Goal: Task Accomplishment & Management: Complete application form

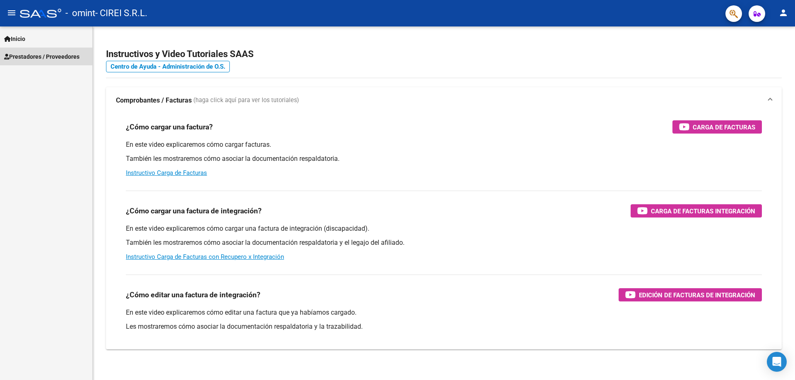
click at [41, 54] on span "Prestadores / Proveedores" at bounding box center [41, 56] width 75 height 9
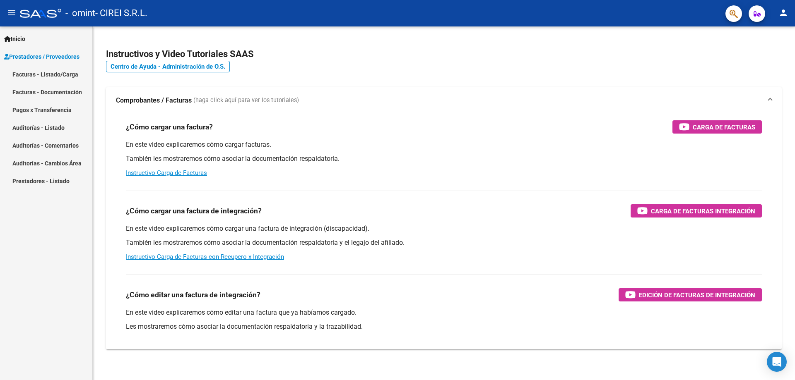
click at [46, 72] on link "Facturas - Listado/Carga" at bounding box center [46, 74] width 92 height 18
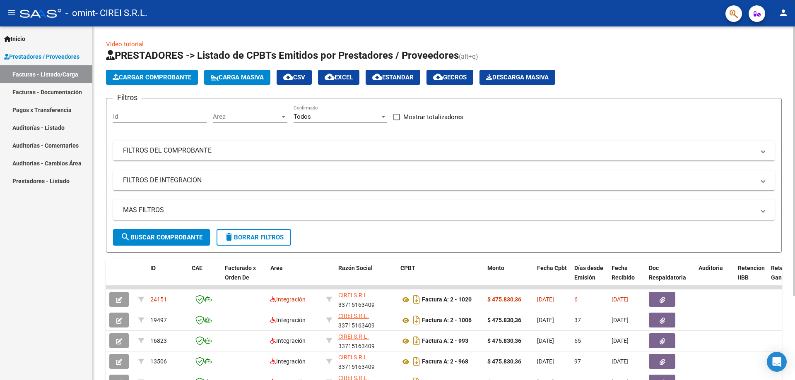
click at [137, 74] on span "Cargar Comprobante" at bounding box center [152, 77] width 79 height 7
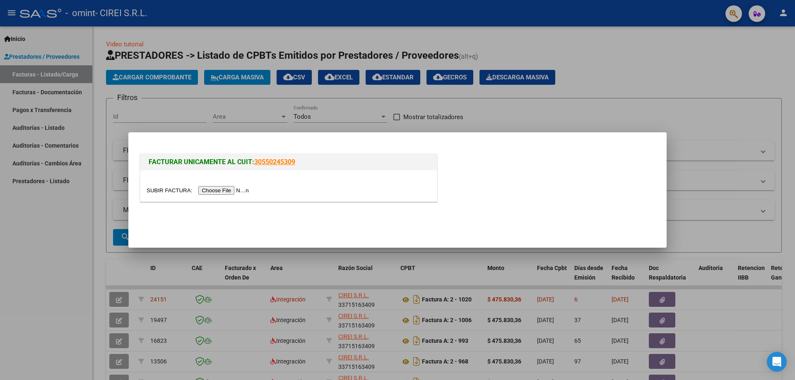
click at [234, 191] on input "file" at bounding box center [199, 190] width 105 height 9
click at [65, 222] on div at bounding box center [397, 190] width 795 height 380
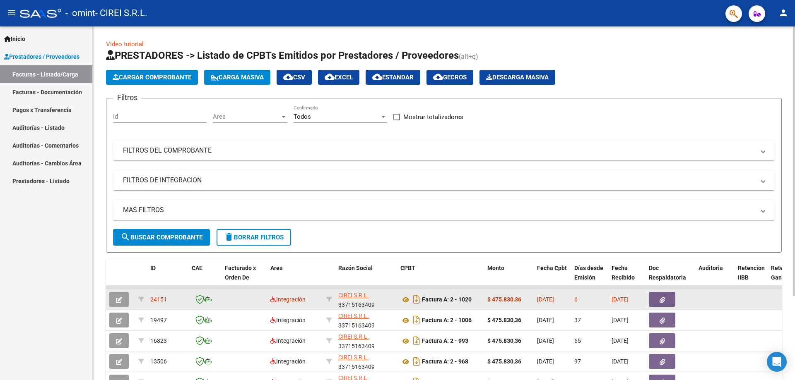
click at [121, 300] on icon "button" at bounding box center [119, 300] width 6 height 6
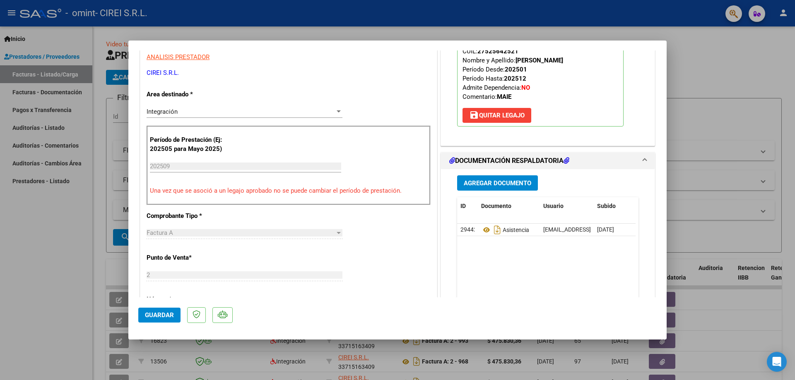
scroll to position [207, 0]
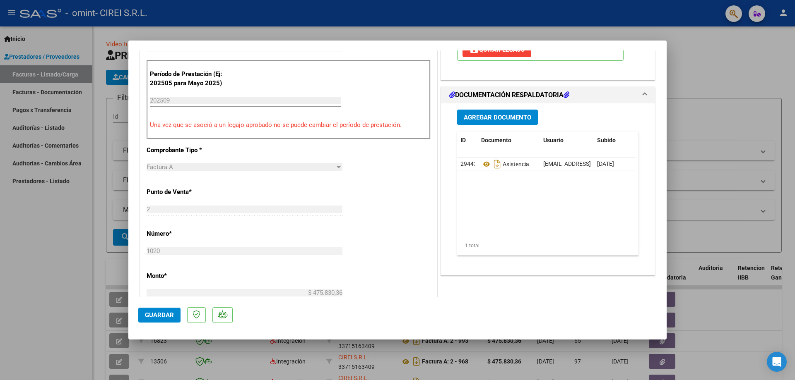
click at [760, 66] on div at bounding box center [397, 190] width 795 height 380
type input "$ 0,00"
